Goal: Use online tool/utility: Utilize a website feature to perform a specific function

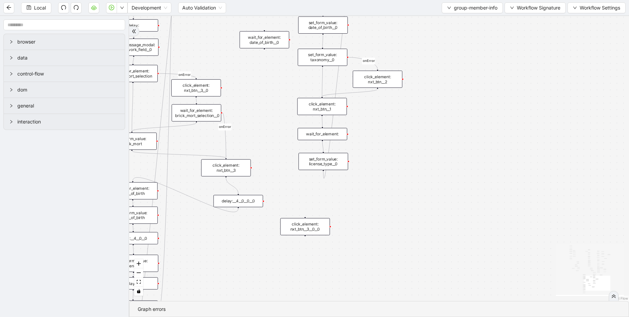
click at [251, 201] on div "delay:__4__0__0__0" at bounding box center [239, 201] width 50 height 12
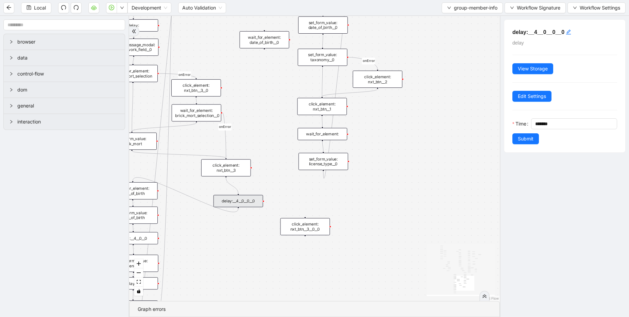
click at [378, 100] on div "match_found match_not_found fallback fallback match_found onError onError onErr…" at bounding box center [314, 158] width 371 height 285
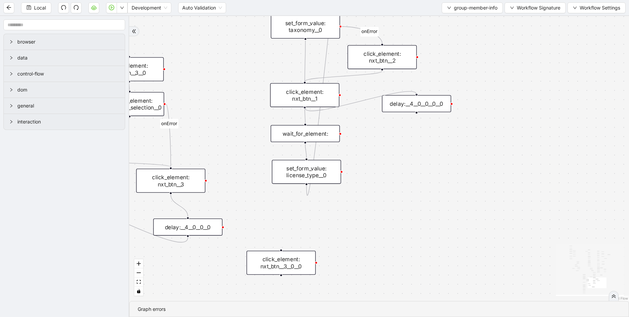
drag, startPoint x: 305, startPoint y: 108, endPoint x: 421, endPoint y: 97, distance: 116.9
drag, startPoint x: 418, startPoint y: 112, endPoint x: 301, endPoint y: 125, distance: 117.3
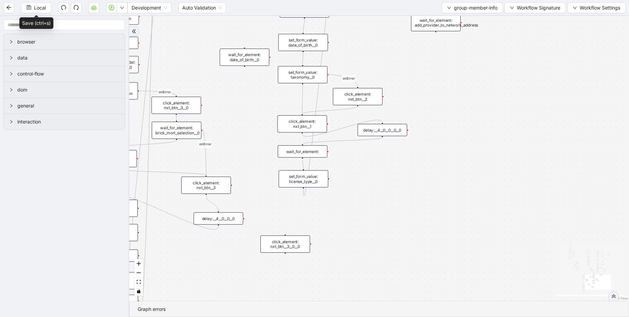
drag, startPoint x: 43, startPoint y: 10, endPoint x: 205, endPoint y: 125, distance: 199.4
click at [43, 11] on span "Local" at bounding box center [40, 7] width 12 height 7
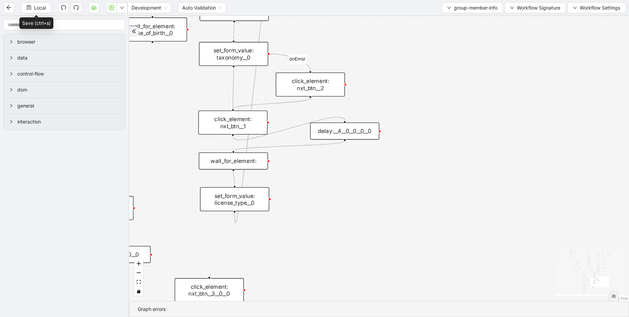
drag, startPoint x: 29, startPoint y: 5, endPoint x: 69, endPoint y: 90, distance: 94.0
click at [29, 5] on icon "save" at bounding box center [29, 7] width 5 height 5
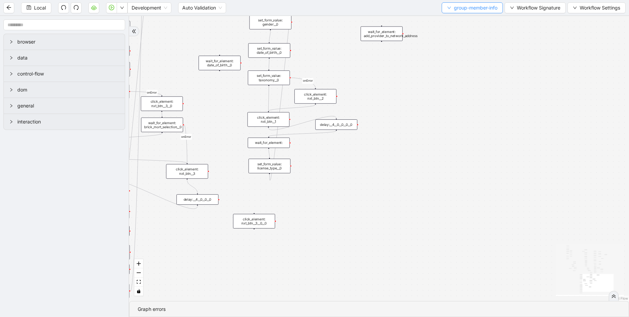
click at [464, 9] on span "group-member-info" at bounding box center [476, 7] width 44 height 7
click at [456, 21] on span "Select" at bounding box center [470, 20] width 51 height 7
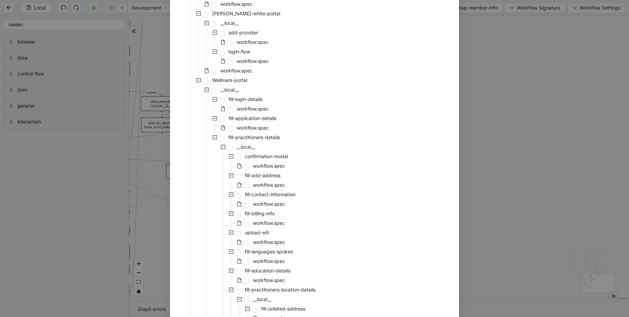
scroll to position [2373, 0]
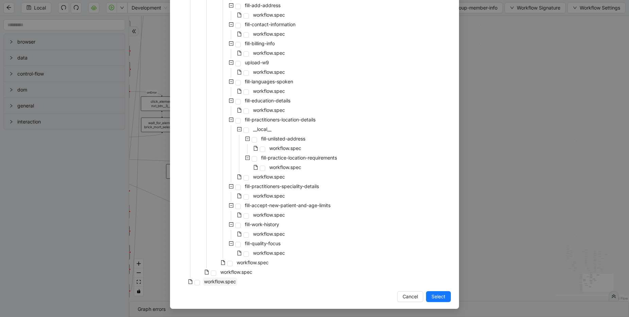
click at [203, 283] on span "workflow.spec" at bounding box center [220, 281] width 35 height 8
click at [435, 301] on button "Select" at bounding box center [438, 296] width 25 height 11
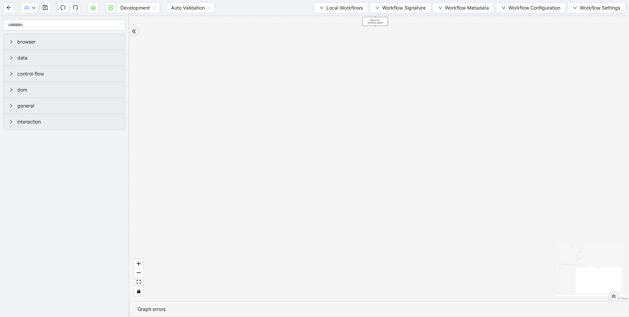
click at [140, 281] on icon "fit view" at bounding box center [139, 282] width 4 height 4
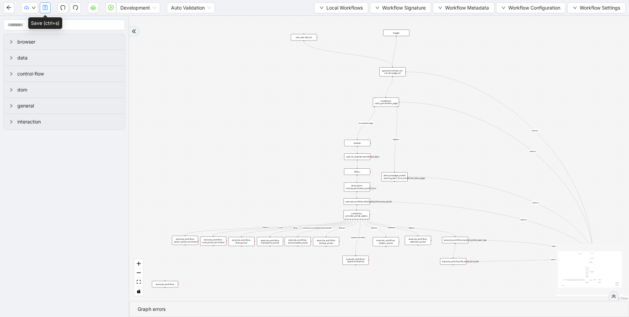
click at [46, 9] on icon "save" at bounding box center [45, 7] width 5 height 5
click at [343, 8] on span "Local Workflows" at bounding box center [344, 7] width 36 height 7
click at [329, 21] on span "Select" at bounding box center [338, 20] width 44 height 7
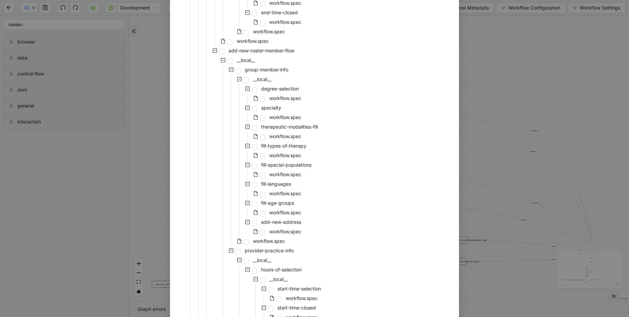
scroll to position [1005, 0]
click at [273, 232] on span "workflow.spec" at bounding box center [285, 231] width 32 height 6
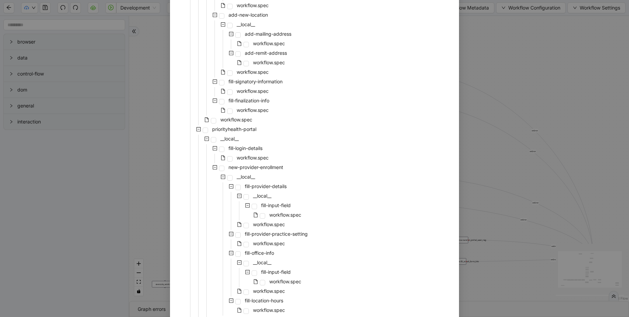
scroll to position [2373, 0]
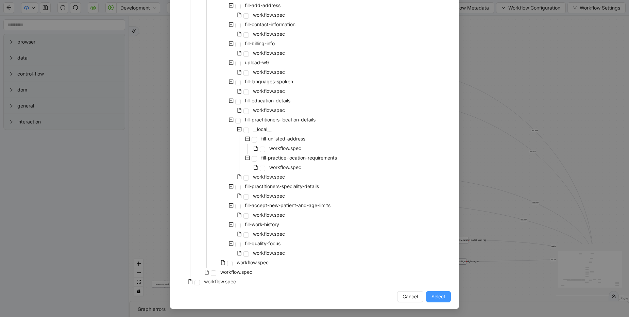
click at [439, 296] on span "Select" at bounding box center [438, 296] width 14 height 7
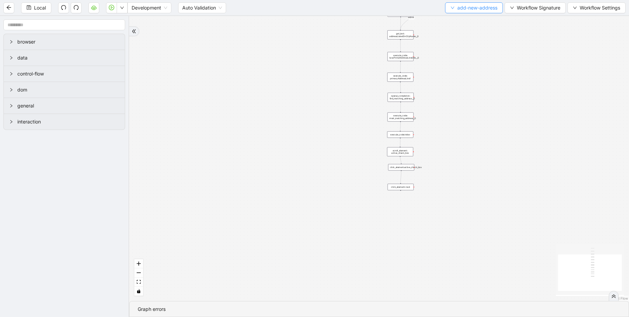
click at [464, 9] on span "add-new-address" at bounding box center [477, 7] width 40 height 7
click at [458, 19] on span "Select" at bounding box center [472, 20] width 47 height 7
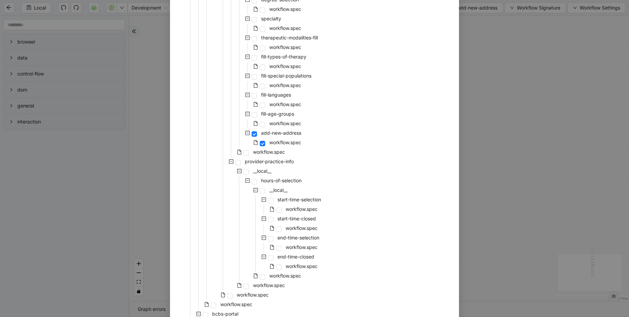
scroll to position [1061, 0]
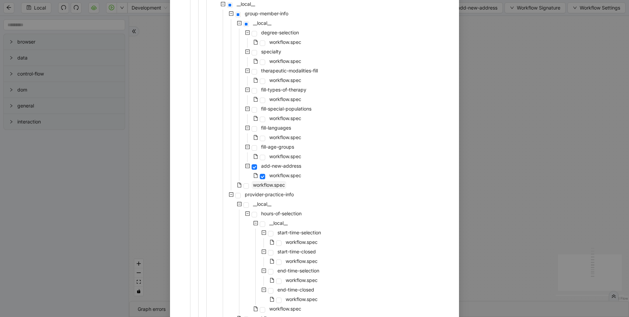
click at [266, 186] on span "workflow.spec" at bounding box center [269, 185] width 32 height 6
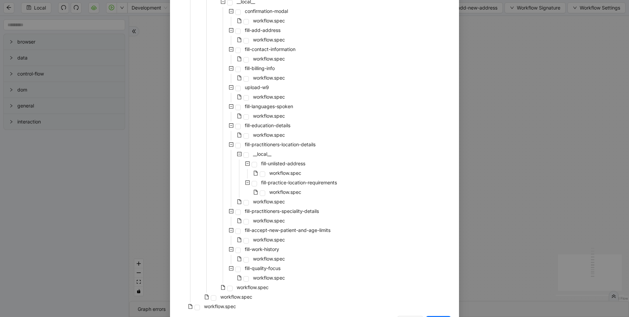
scroll to position [2373, 0]
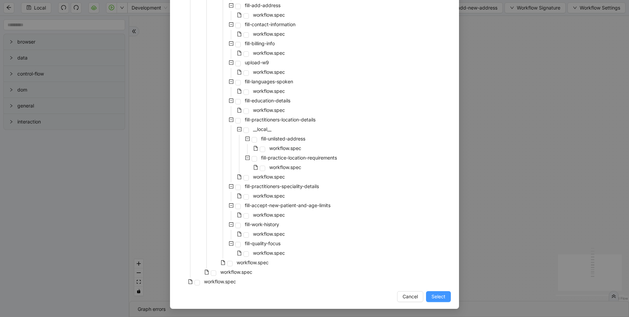
click at [431, 295] on span "Select" at bounding box center [438, 296] width 14 height 7
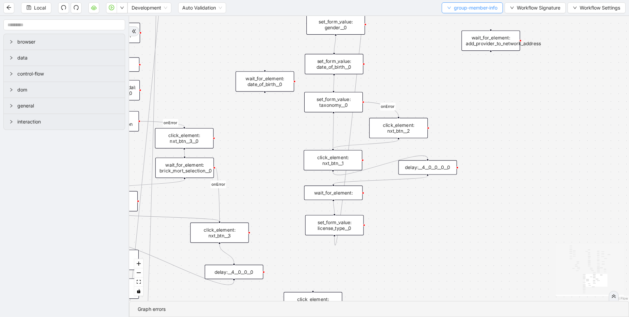
click at [457, 7] on span "group-member-info" at bounding box center [476, 7] width 44 height 7
click at [447, 17] on span "Select" at bounding box center [470, 20] width 51 height 7
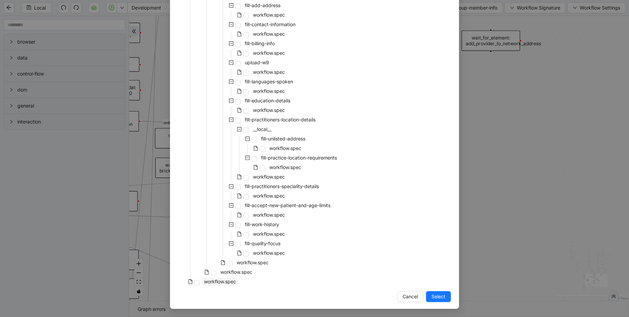
click at [226, 284] on span "workflow.spec" at bounding box center [220, 281] width 32 height 6
click at [432, 299] on span "Select" at bounding box center [438, 296] width 14 height 7
